Goal: Transaction & Acquisition: Purchase product/service

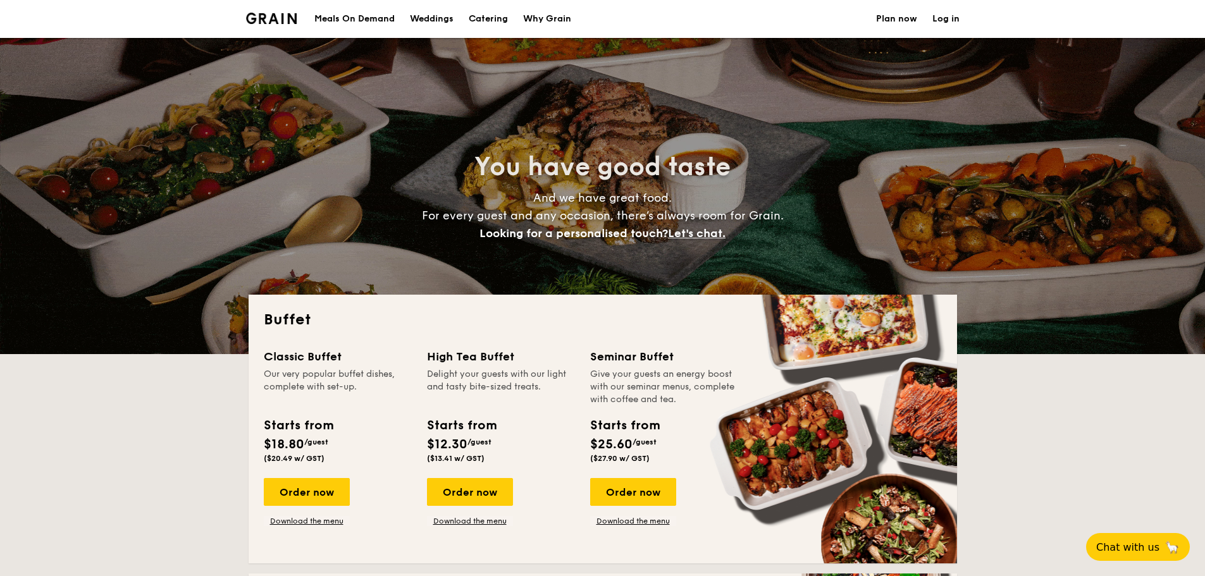
select select
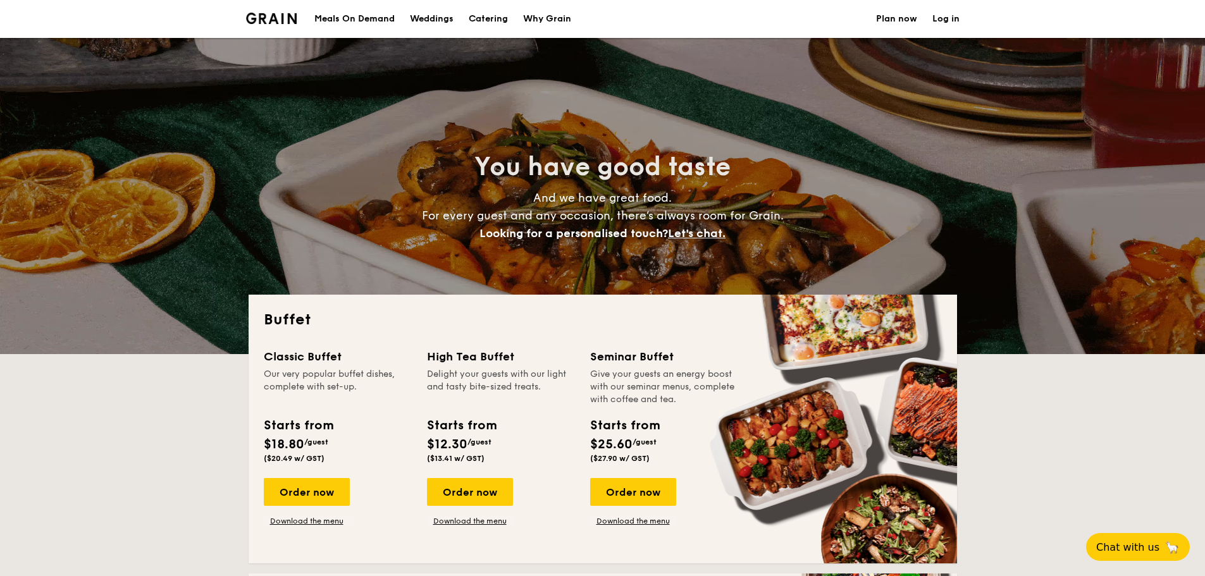
click at [523, 14] on link "Why Grain" at bounding box center [546, 19] width 63 height 38
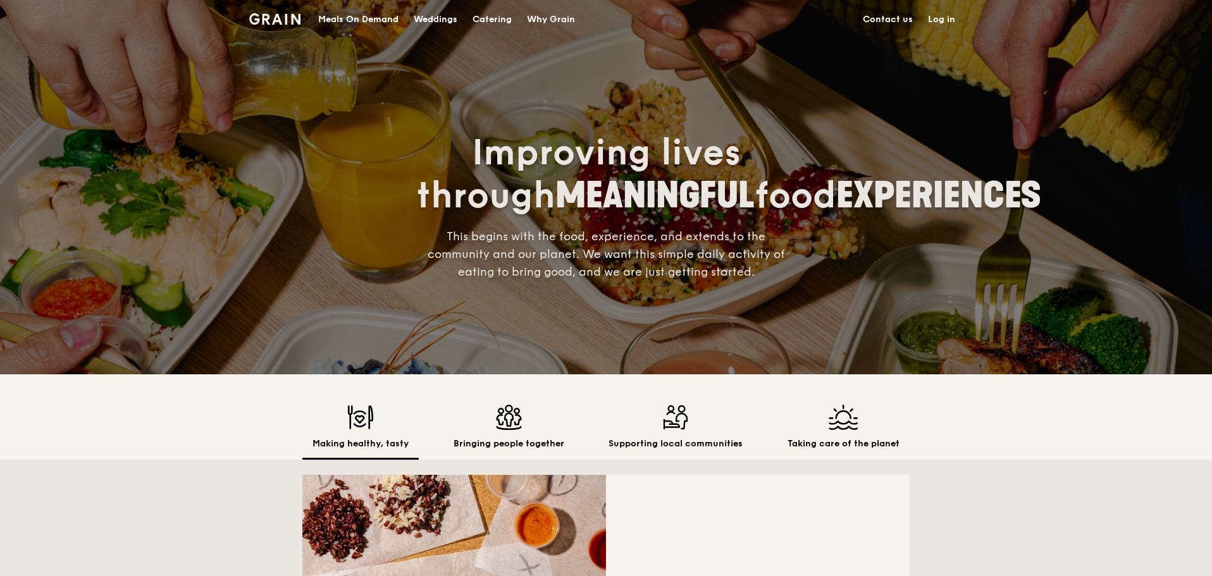
click at [500, 13] on div "Catering" at bounding box center [491, 20] width 39 height 38
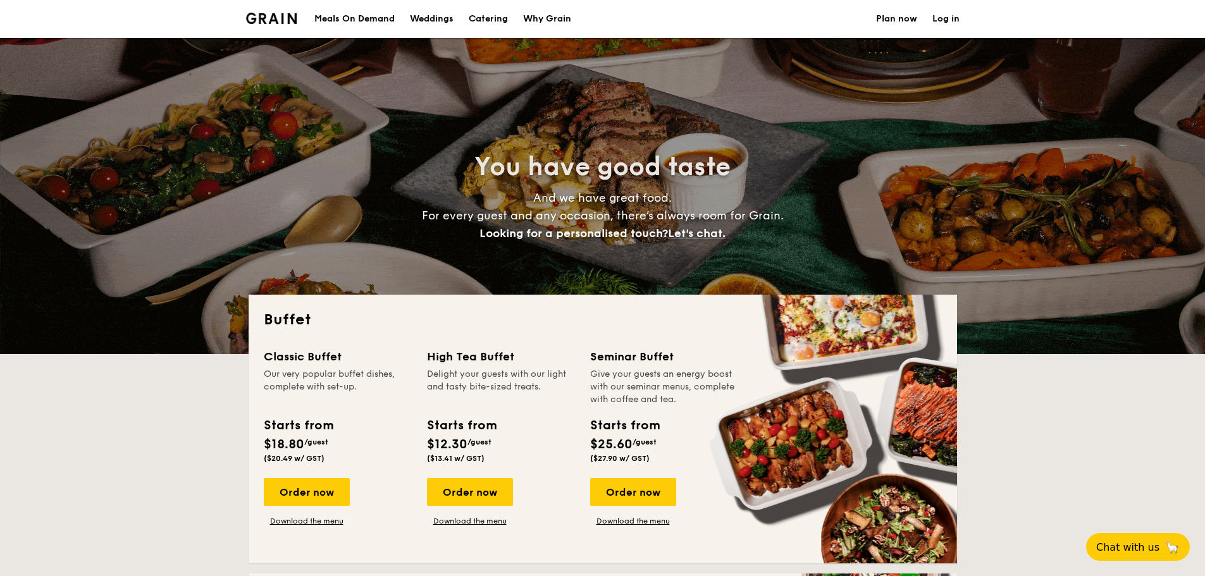
select select
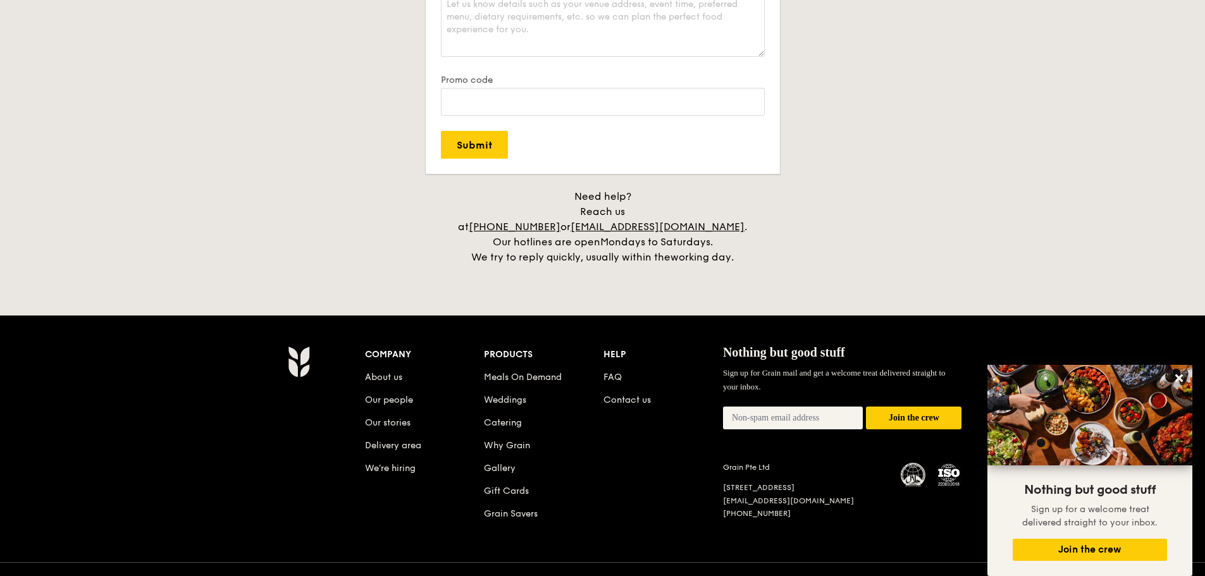
scroll to position [2507, 0]
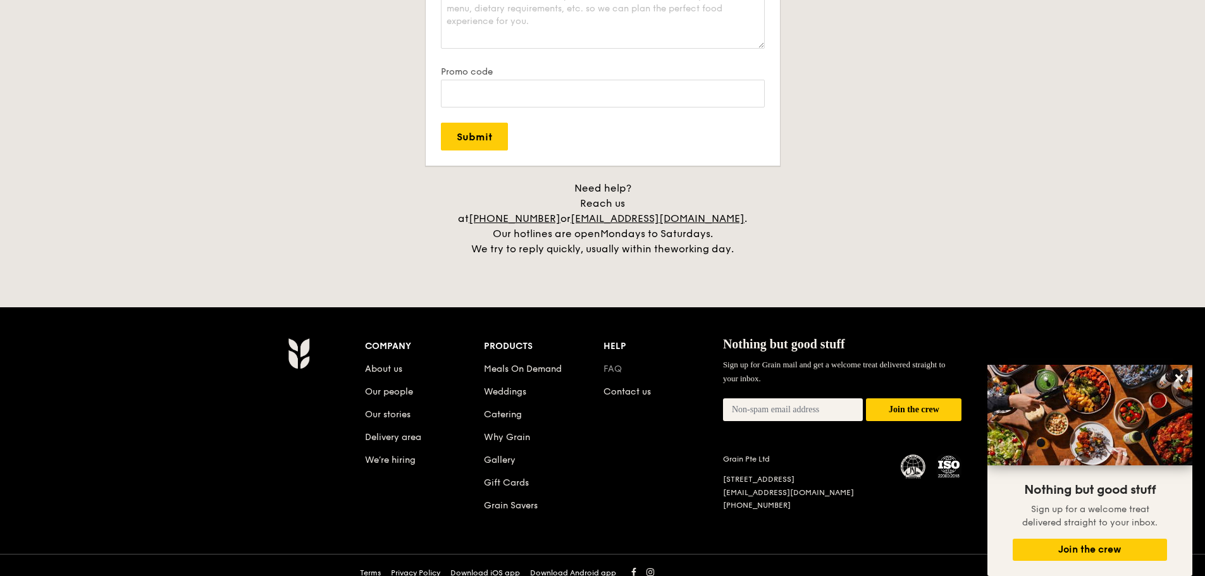
click at [604, 364] on link "FAQ" at bounding box center [612, 369] width 18 height 11
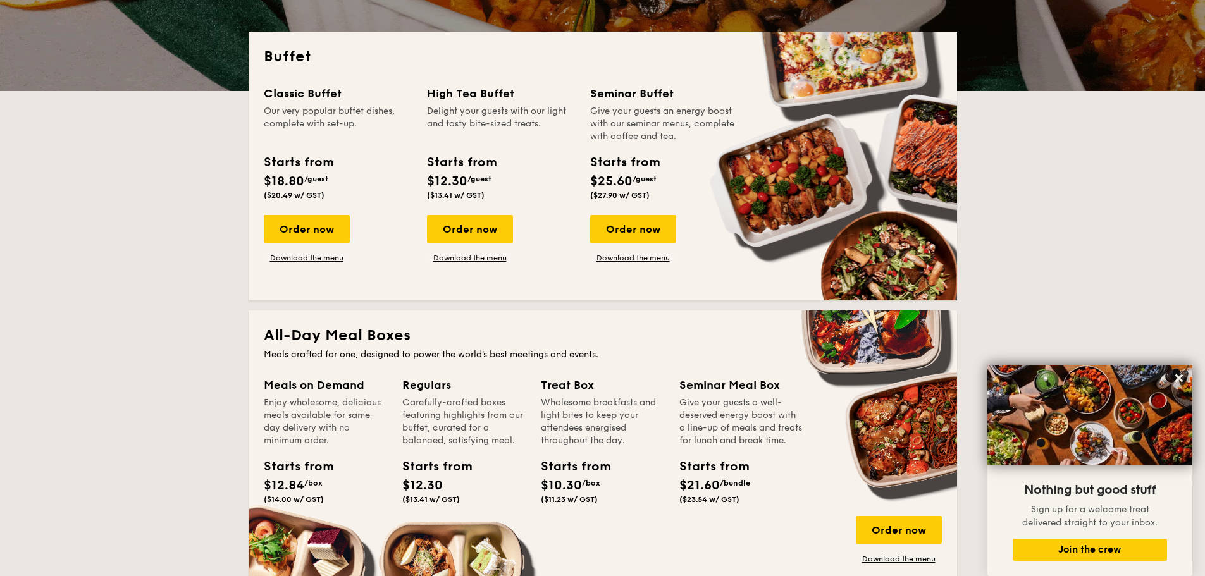
scroll to position [0, 0]
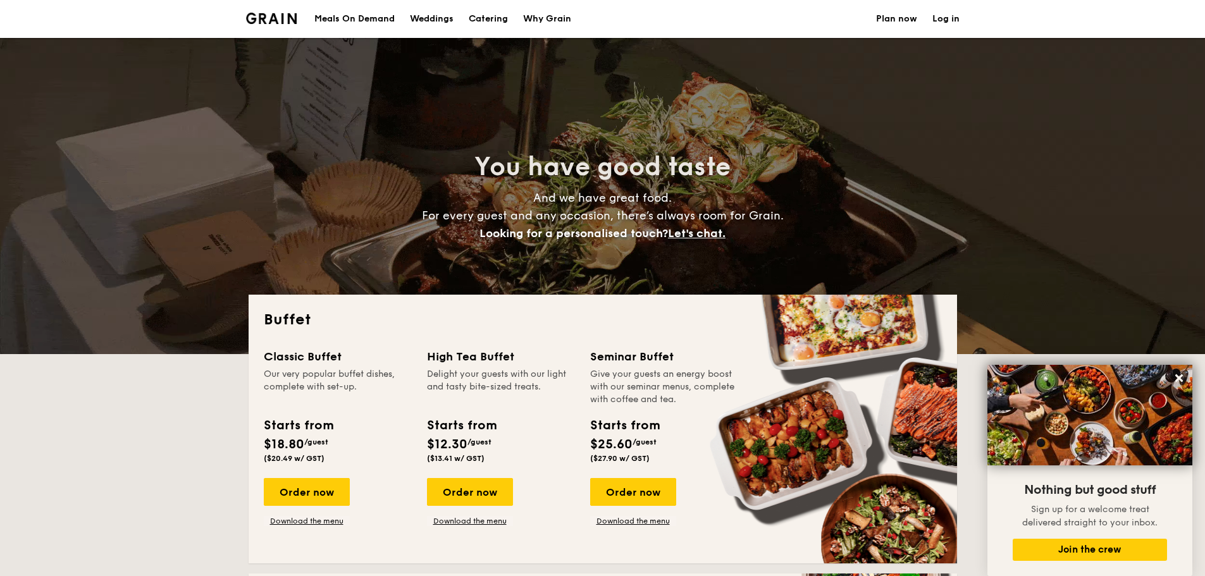
click at [500, 21] on h1 "Catering" at bounding box center [488, 19] width 39 height 38
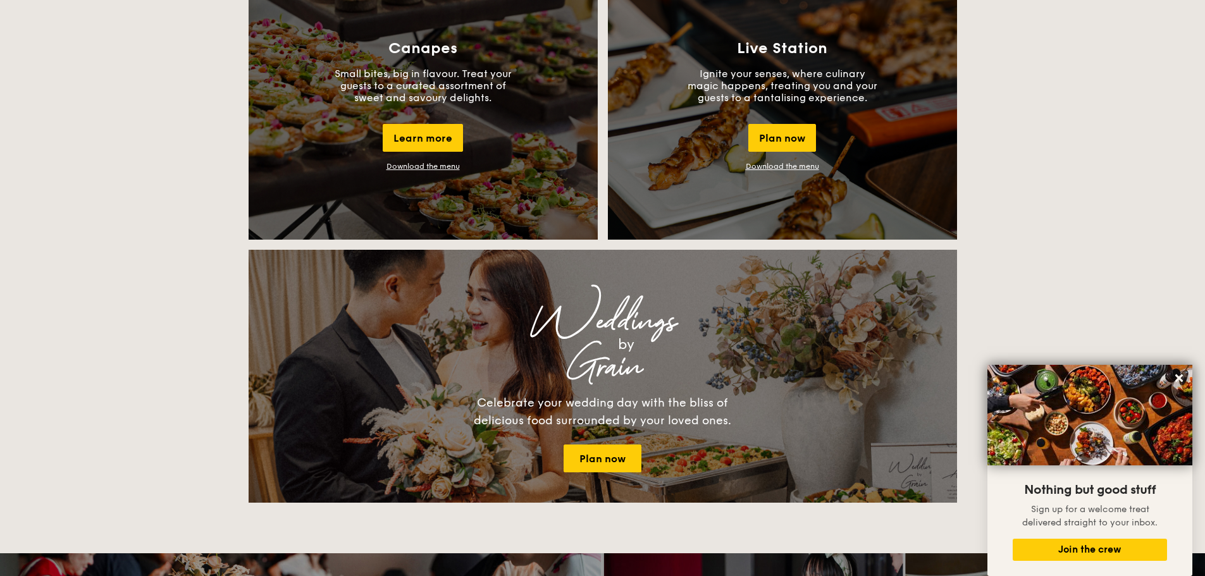
scroll to position [1138, 0]
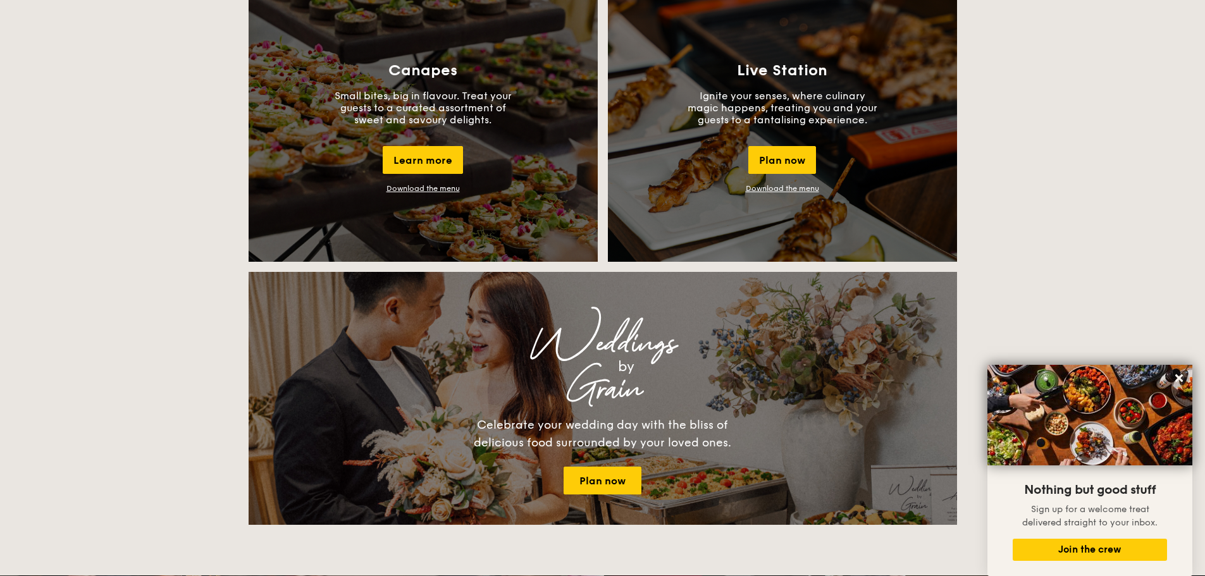
click at [756, 191] on link "Download the menu" at bounding box center [782, 188] width 73 height 9
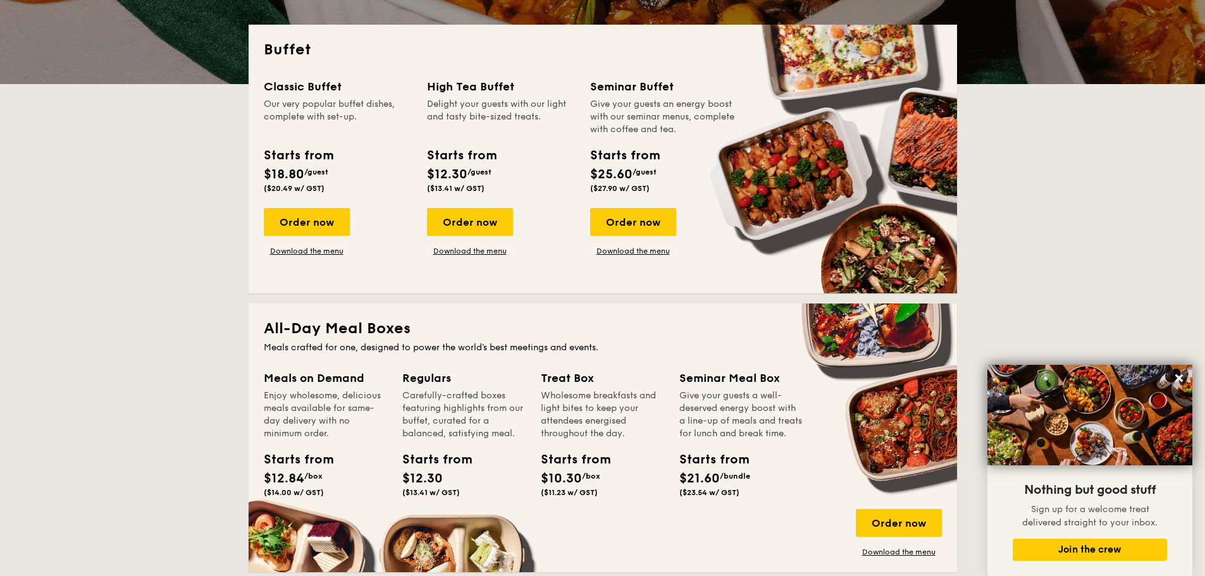
scroll to position [253, 0]
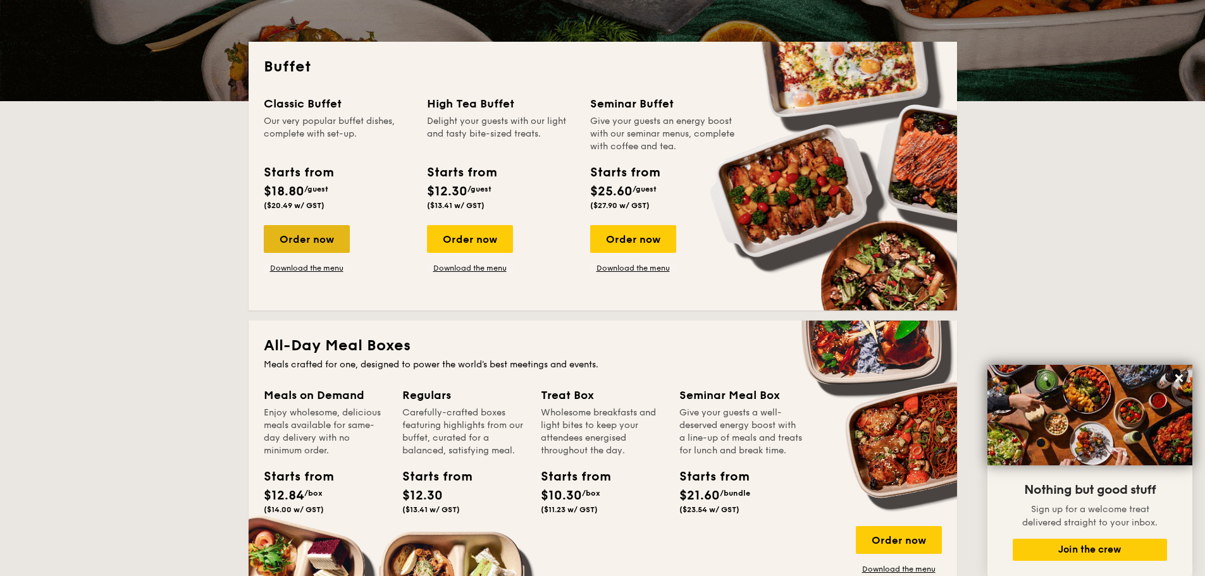
click at [304, 249] on div "Order now" at bounding box center [307, 239] width 86 height 28
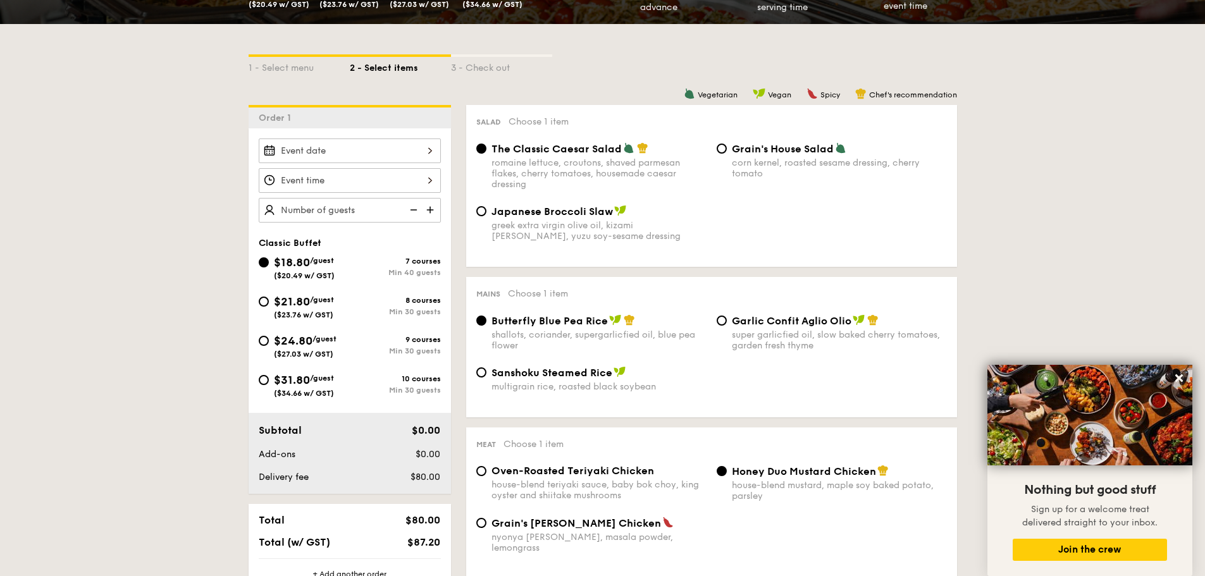
scroll to position [253, 0]
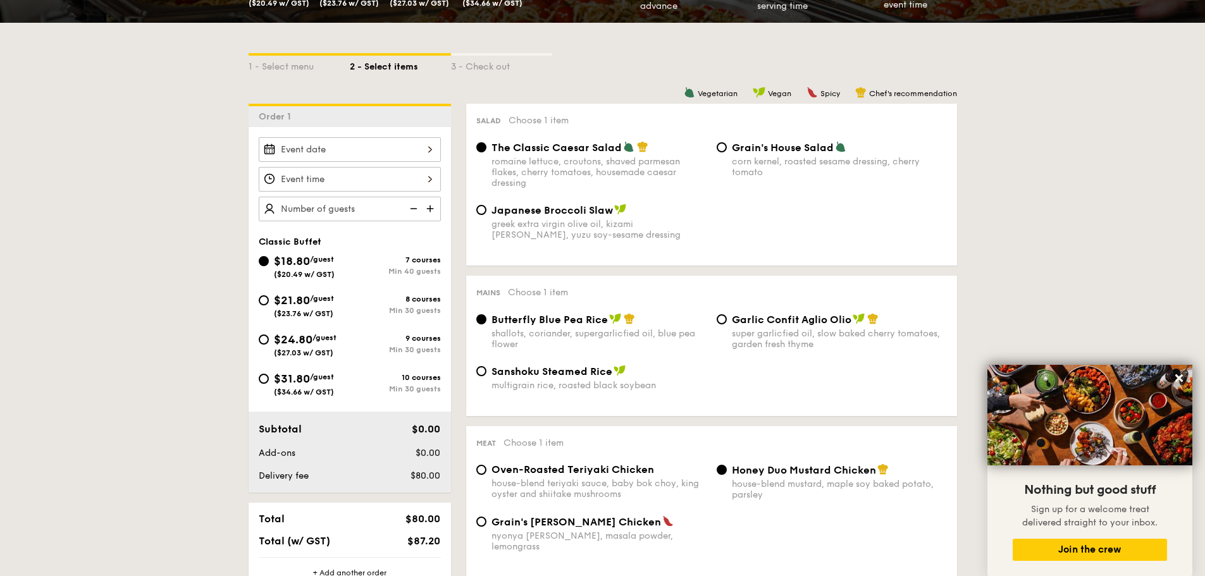
select select
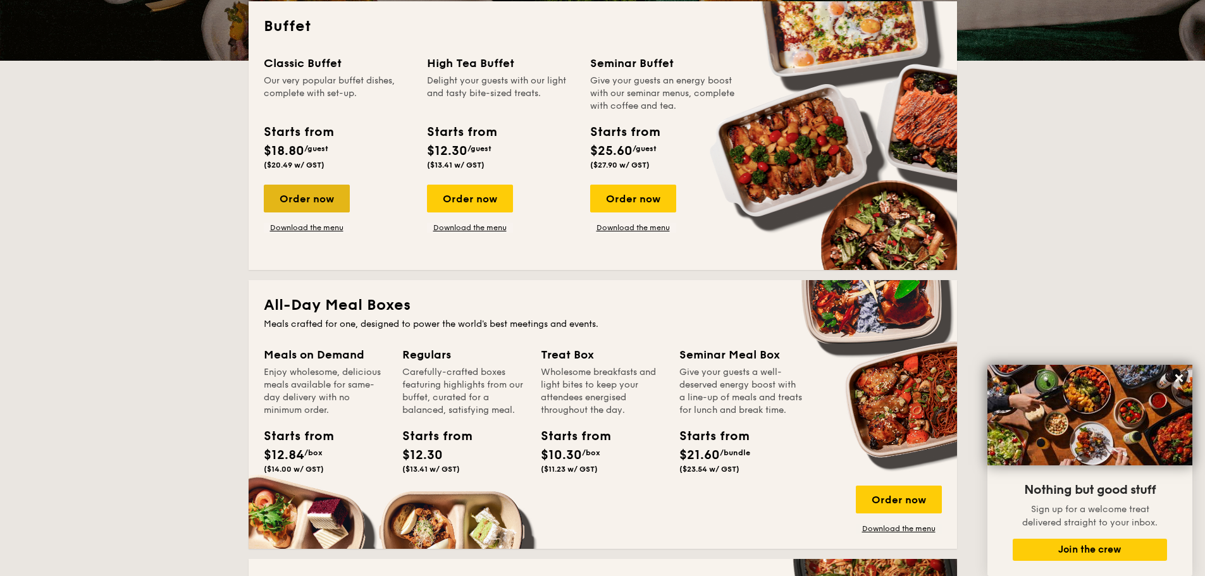
scroll to position [253, 0]
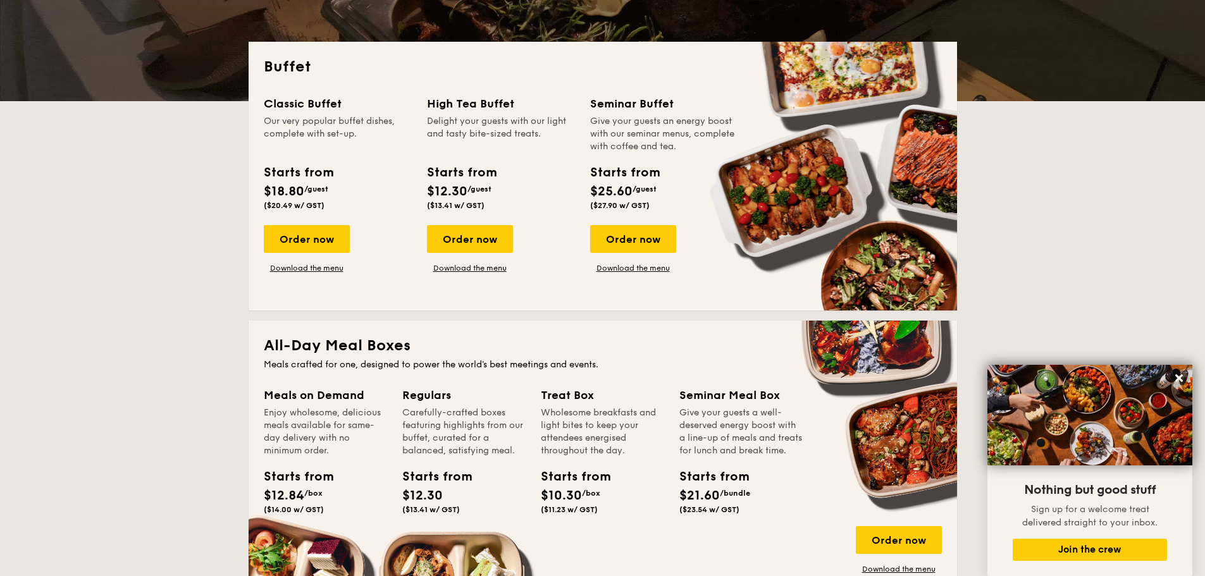
click at [300, 258] on div "Order now Download the menu" at bounding box center [307, 249] width 86 height 48
click at [304, 267] on link "Download the menu" at bounding box center [307, 268] width 86 height 10
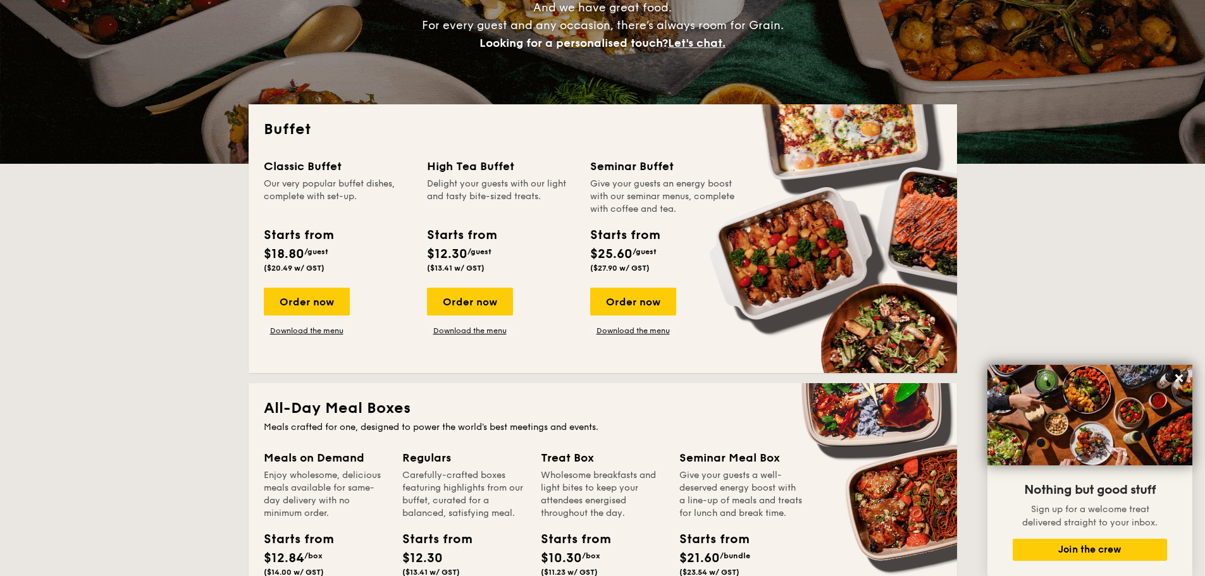
scroll to position [190, 0]
click at [309, 333] on link "Download the menu" at bounding box center [307, 331] width 86 height 10
